Goal: Task Accomplishment & Management: Manage account settings

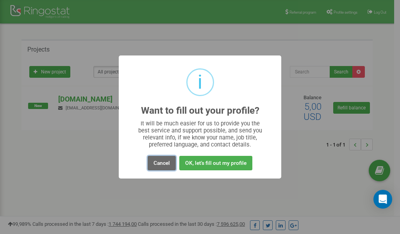
click at [161, 163] on button "Cancel" at bounding box center [162, 163] width 28 height 14
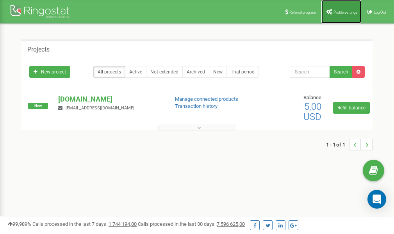
click at [340, 10] on span "Profile settings" at bounding box center [345, 12] width 24 height 4
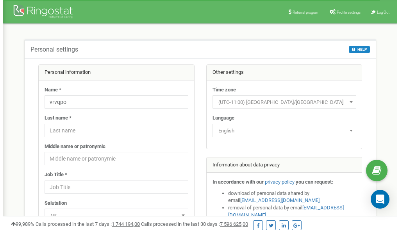
scroll to position [39, 0]
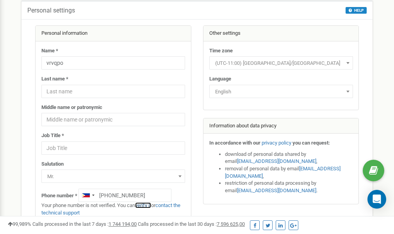
click at [146, 205] on link "verify it" at bounding box center [143, 205] width 16 height 6
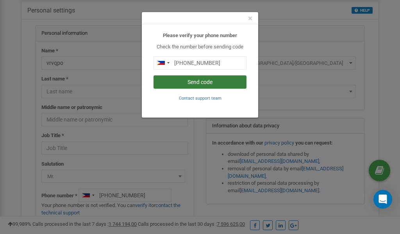
click at [210, 82] on button "Send code" at bounding box center [199, 81] width 93 height 13
